Goal: Task Accomplishment & Management: Complete application form

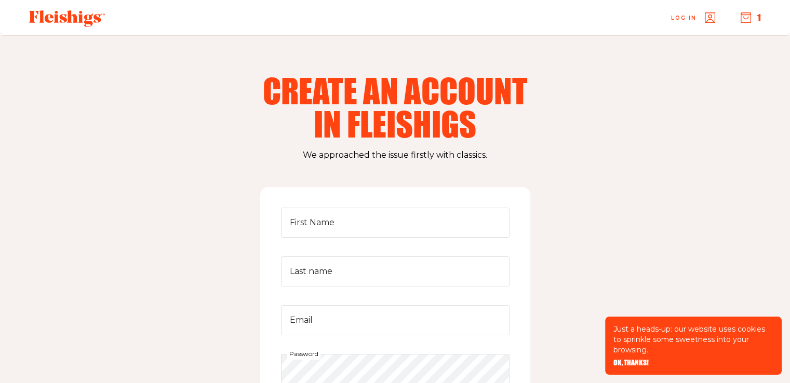
click at [84, 19] on icon at bounding box center [67, 18] width 76 height 17
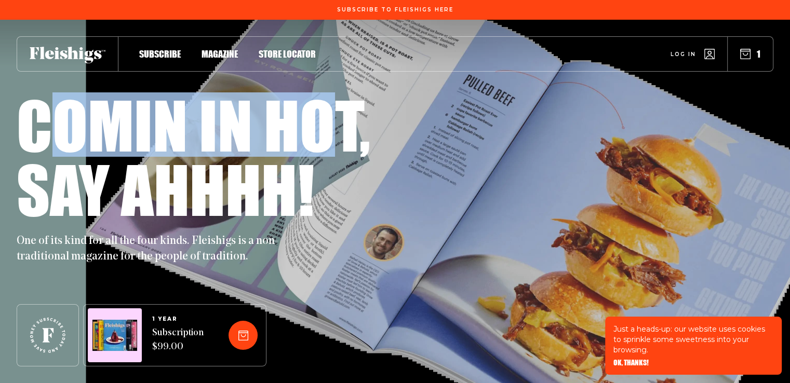
drag, startPoint x: 42, startPoint y: 129, endPoint x: 324, endPoint y: 135, distance: 282.2
click at [324, 134] on h1 "Comin in hot," at bounding box center [194, 124] width 354 height 64
click at [305, 153] on h1 "Comin in hot," at bounding box center [194, 124] width 354 height 64
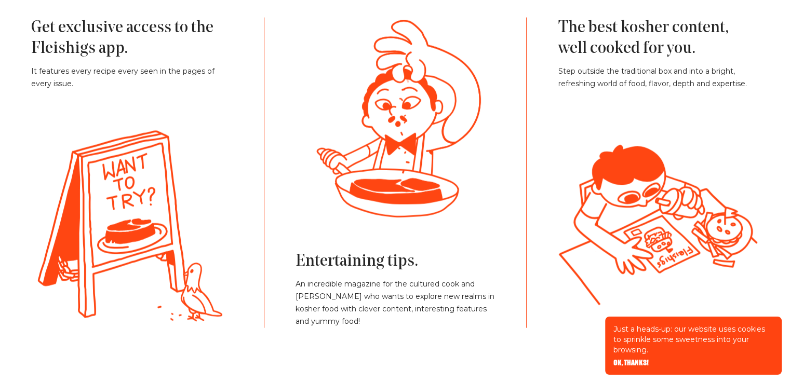
scroll to position [2234, 0]
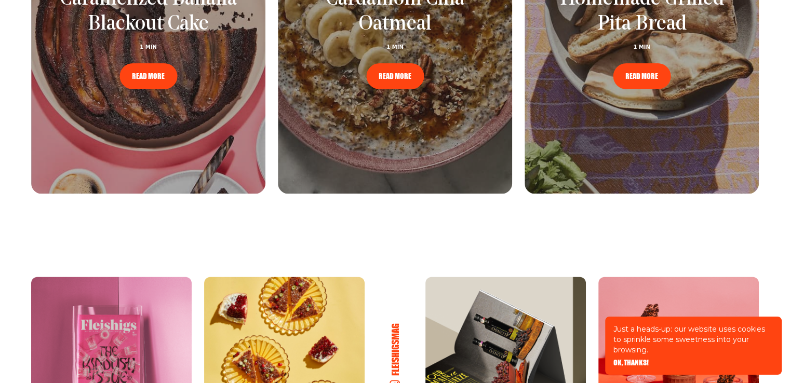
scroll to position [1611, 0]
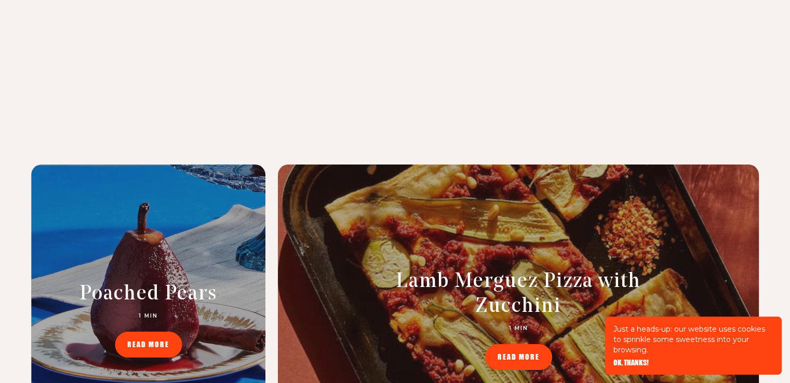
scroll to position [4208, 0]
